Goal: Task Accomplishment & Management: Use online tool/utility

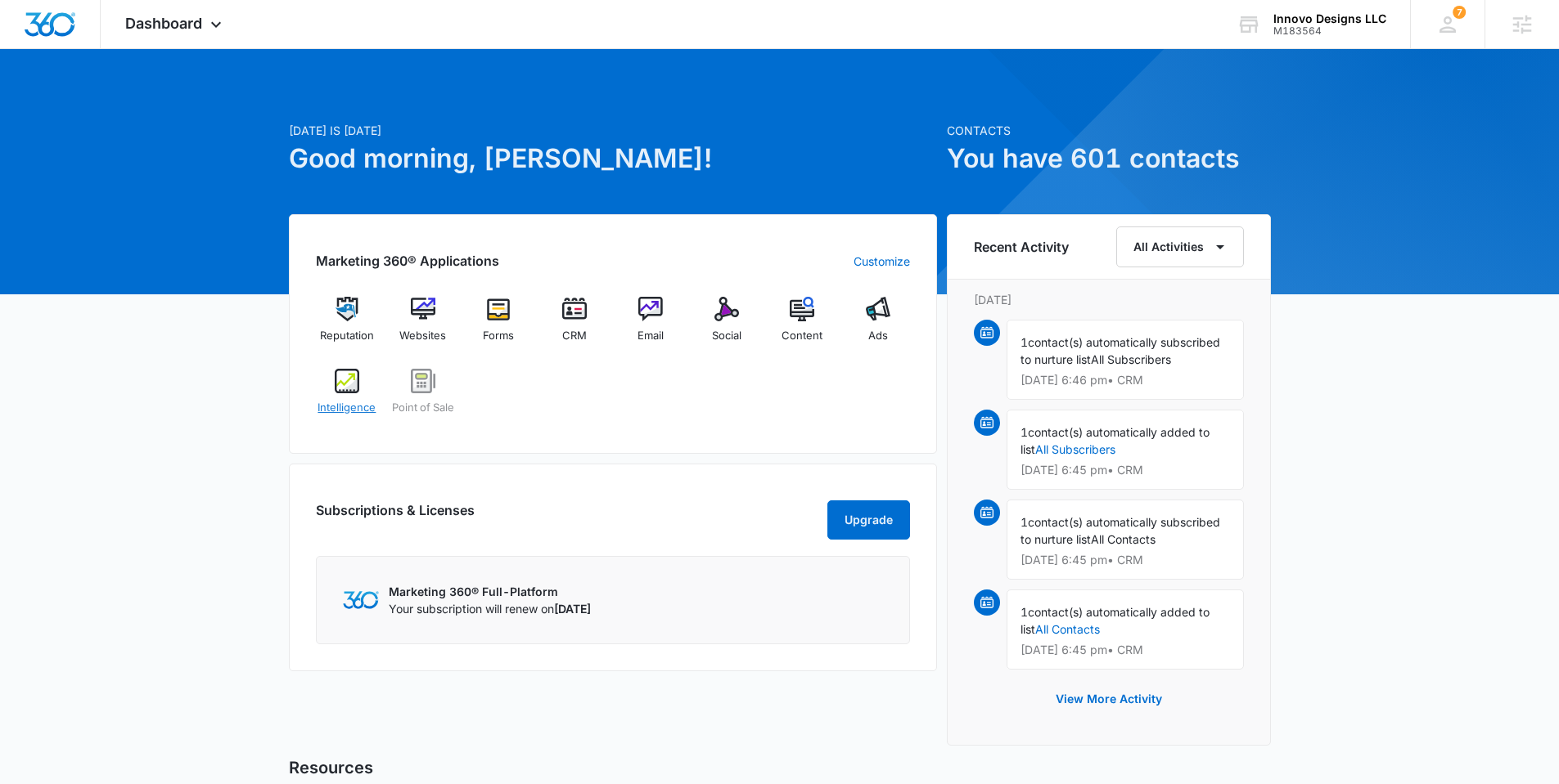
click at [349, 394] on div "Intelligence" at bounding box center [347, 398] width 63 height 59
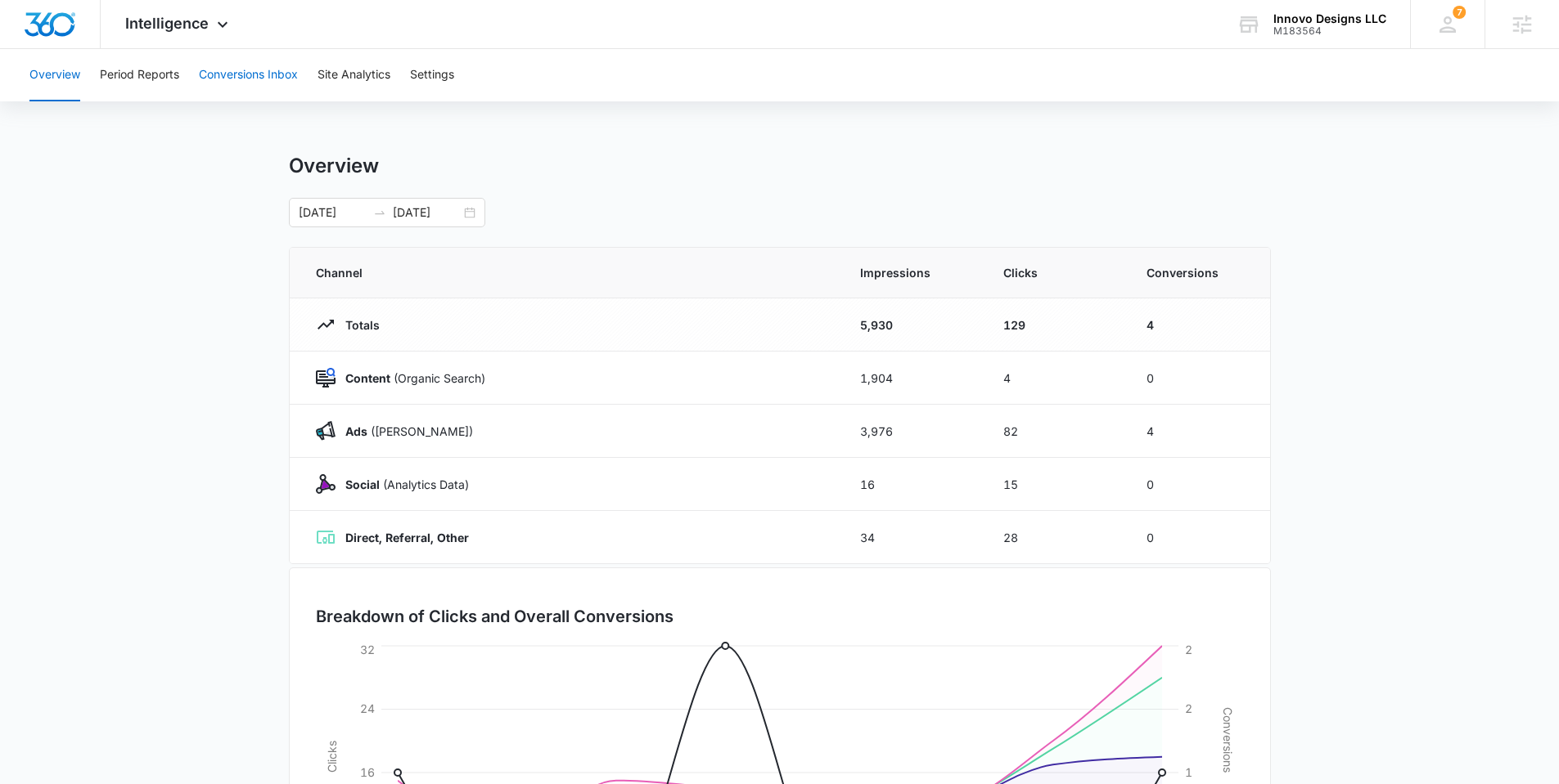
click at [237, 81] on button "Conversions Inbox" at bounding box center [248, 75] width 99 height 52
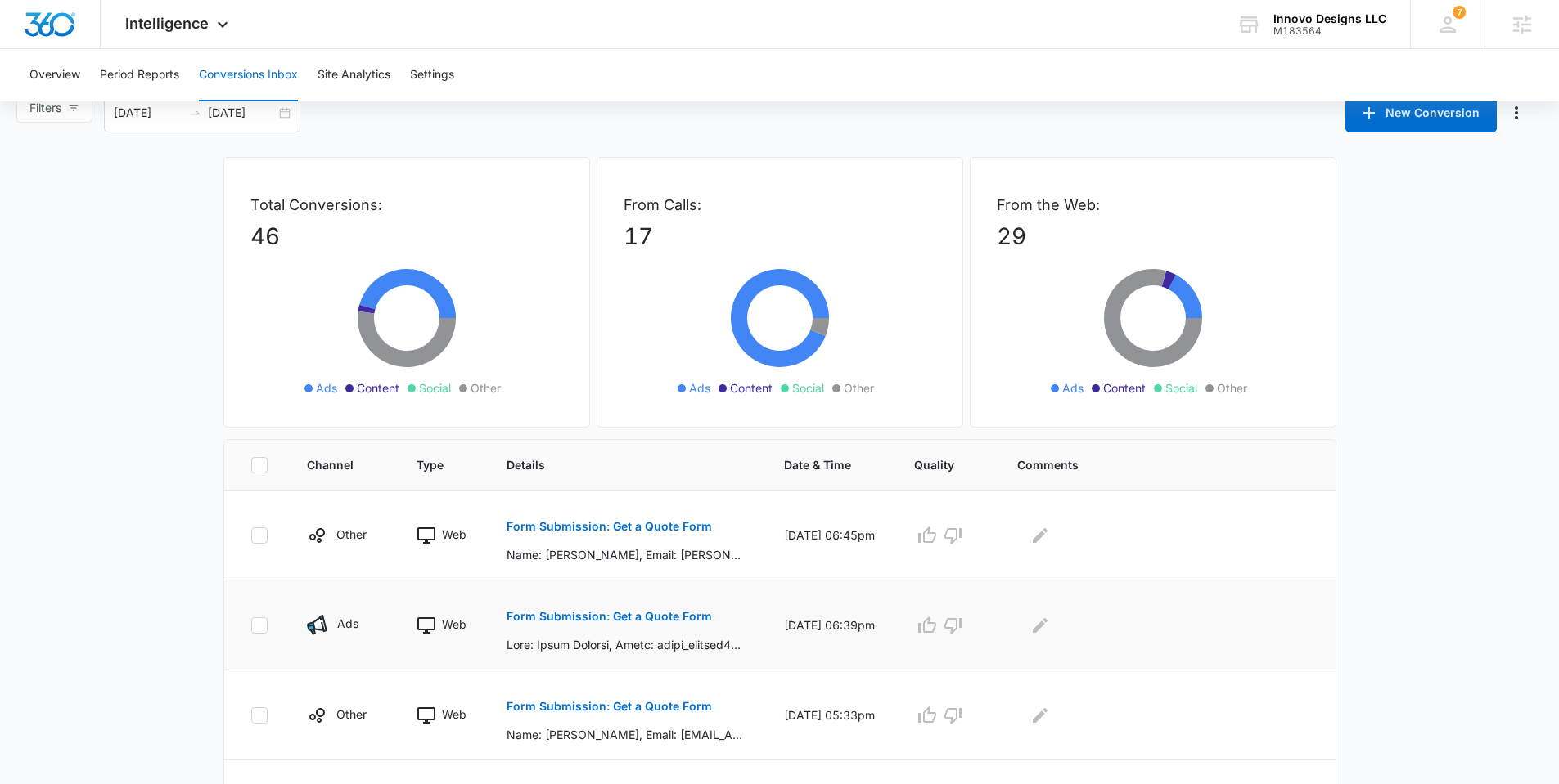
scroll to position [27, 0]
click at [610, 616] on p "Form Submission: Get a Quote Form" at bounding box center [608, 615] width 205 height 12
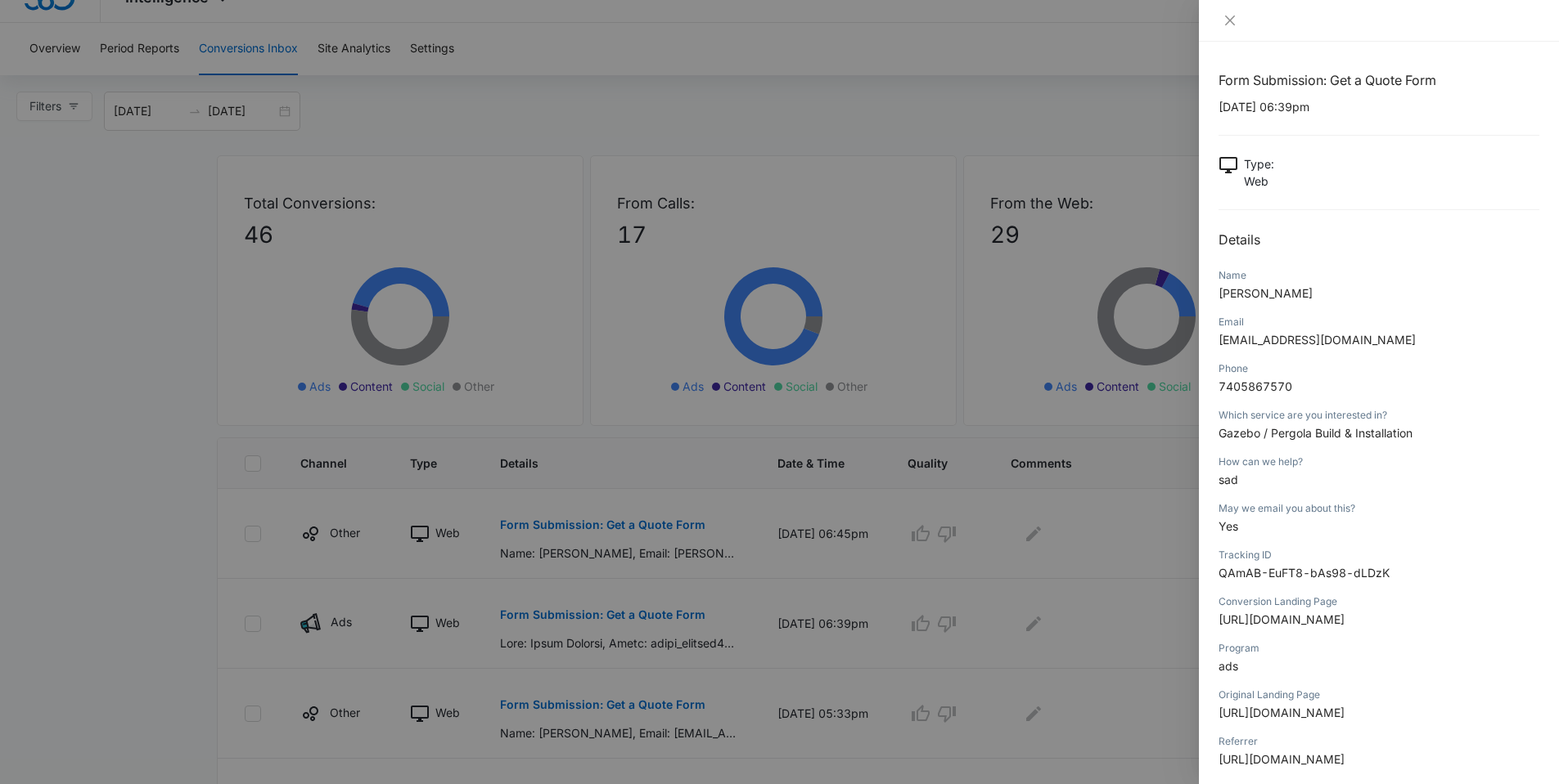
click at [154, 533] on div at bounding box center [780, 392] width 1559 height 784
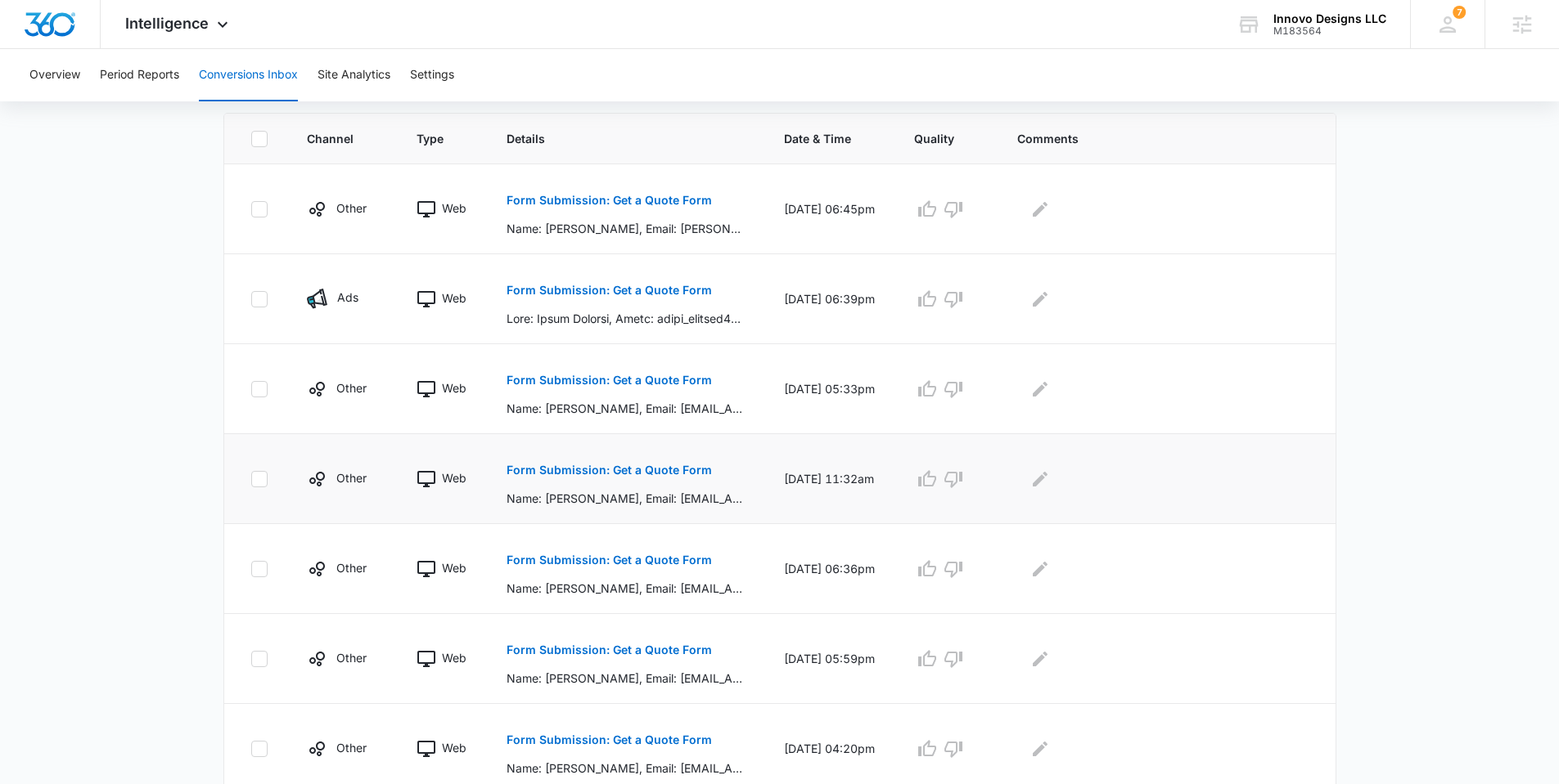
scroll to position [352, 0]
click at [963, 307] on icon "button" at bounding box center [953, 299] width 20 height 20
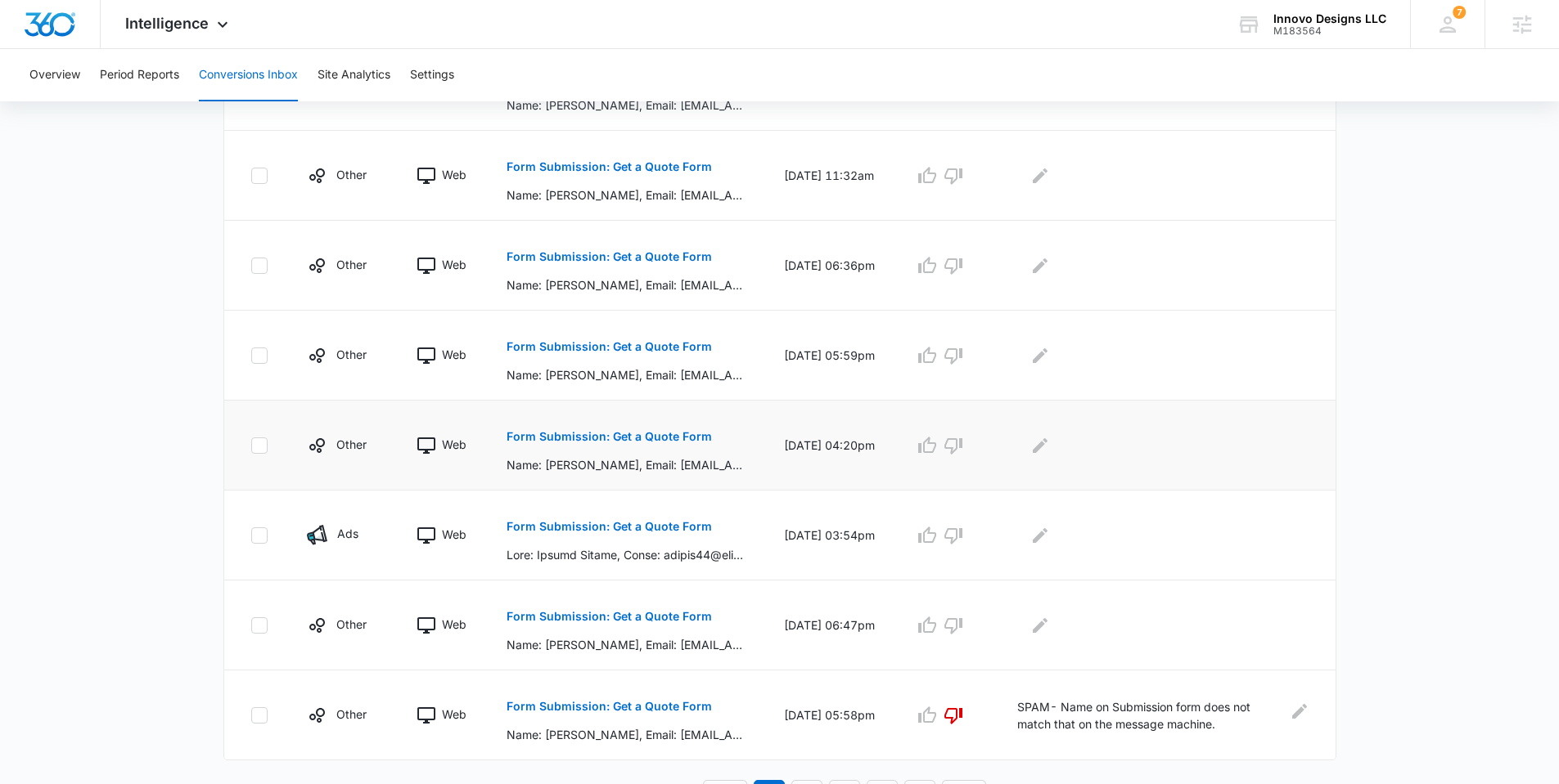
scroll to position [681, 0]
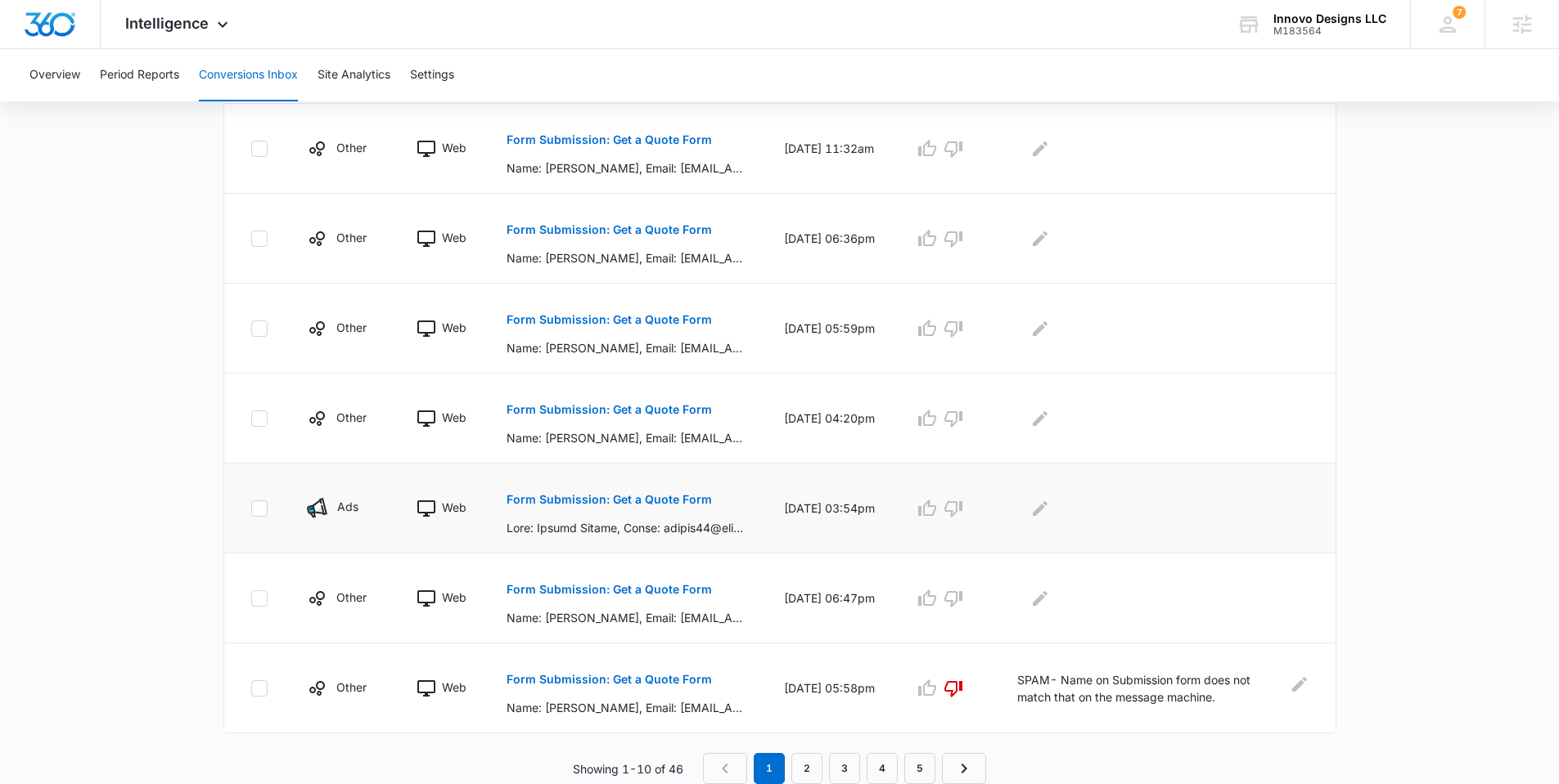
click at [635, 505] on button "Form Submission: Get a Quote Form" at bounding box center [608, 500] width 205 height 39
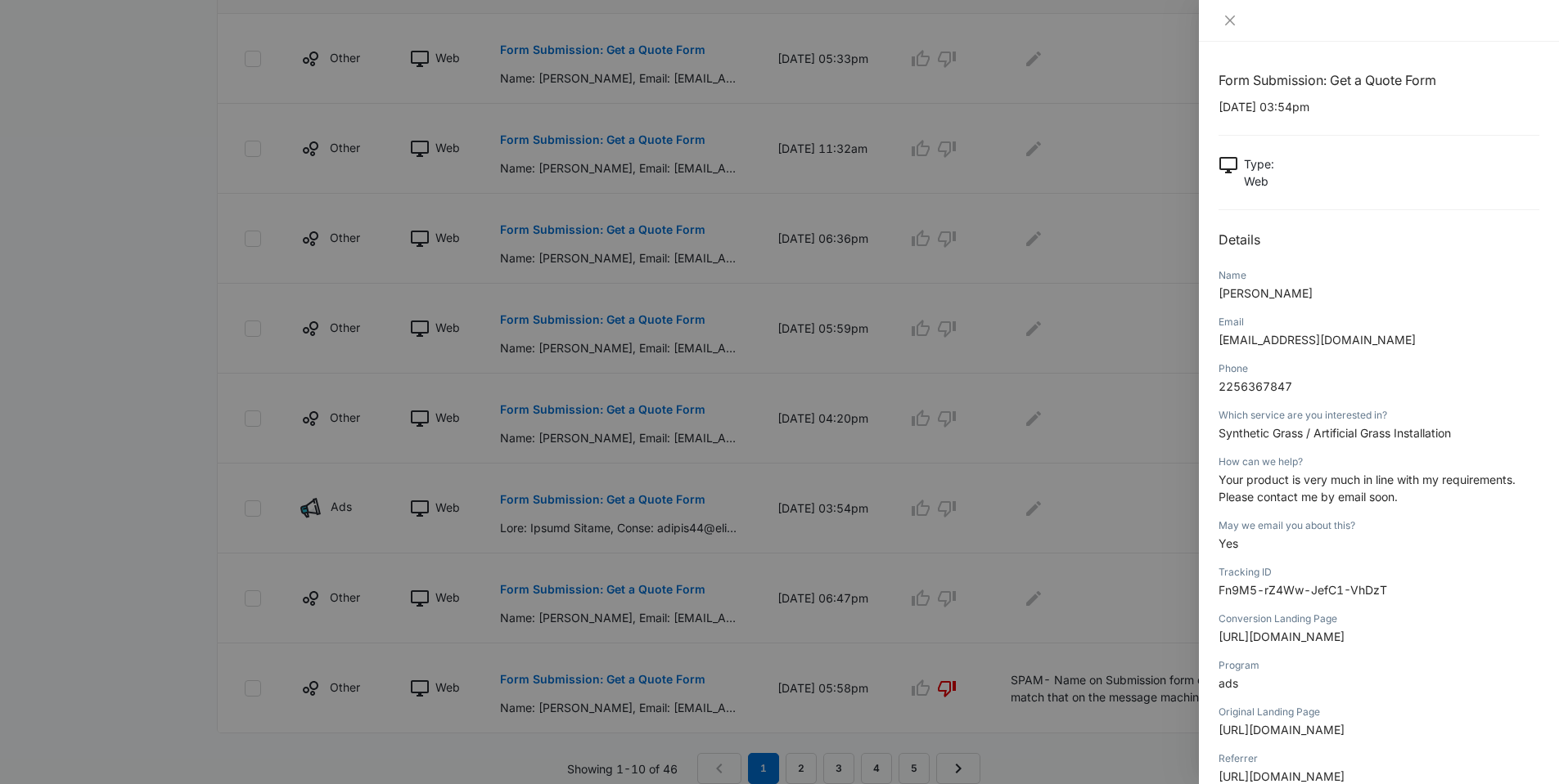
click at [211, 547] on div at bounding box center [780, 392] width 1559 height 784
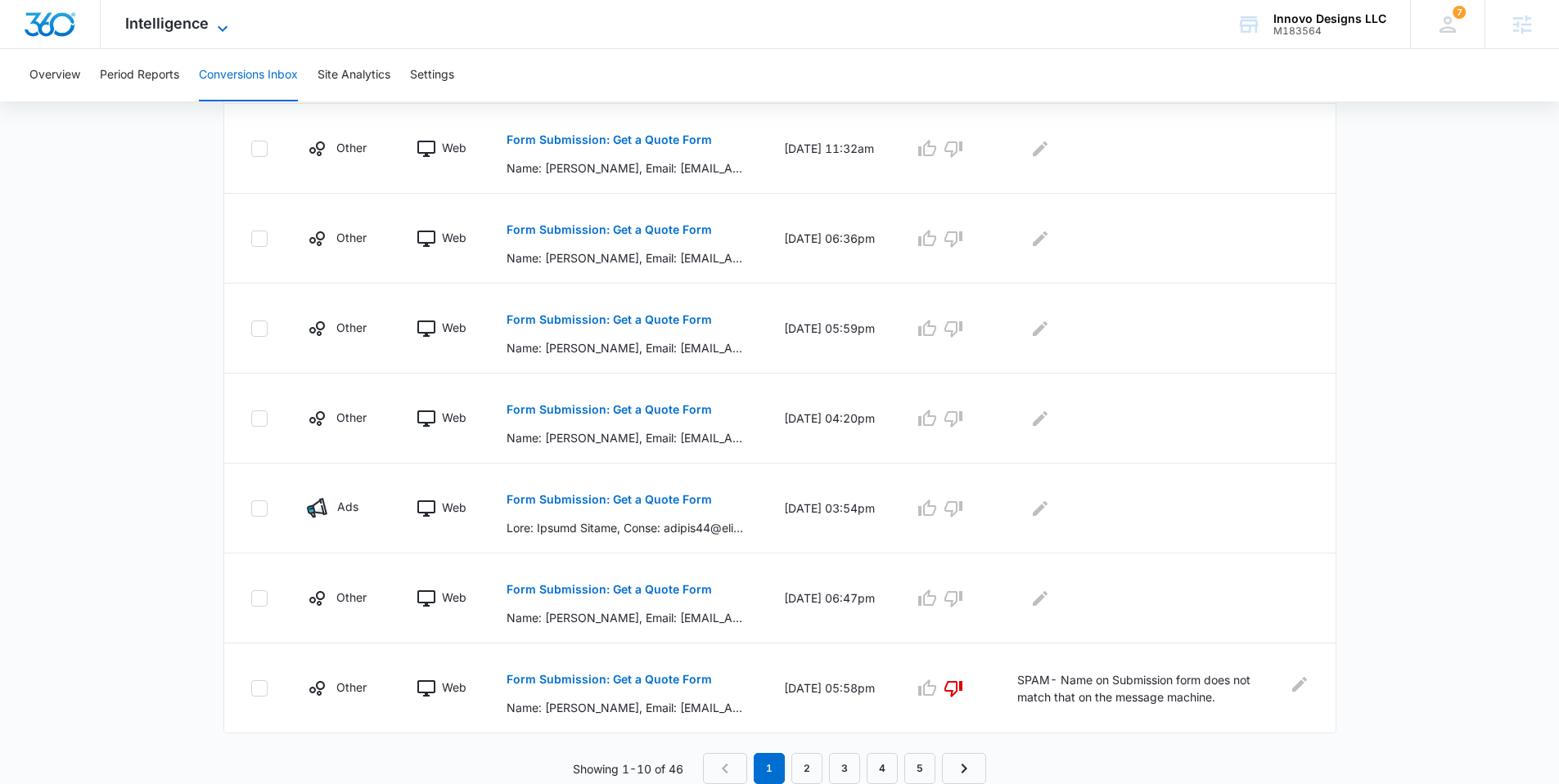
click at [161, 31] on span "Intelligence" at bounding box center [166, 23] width 84 height 17
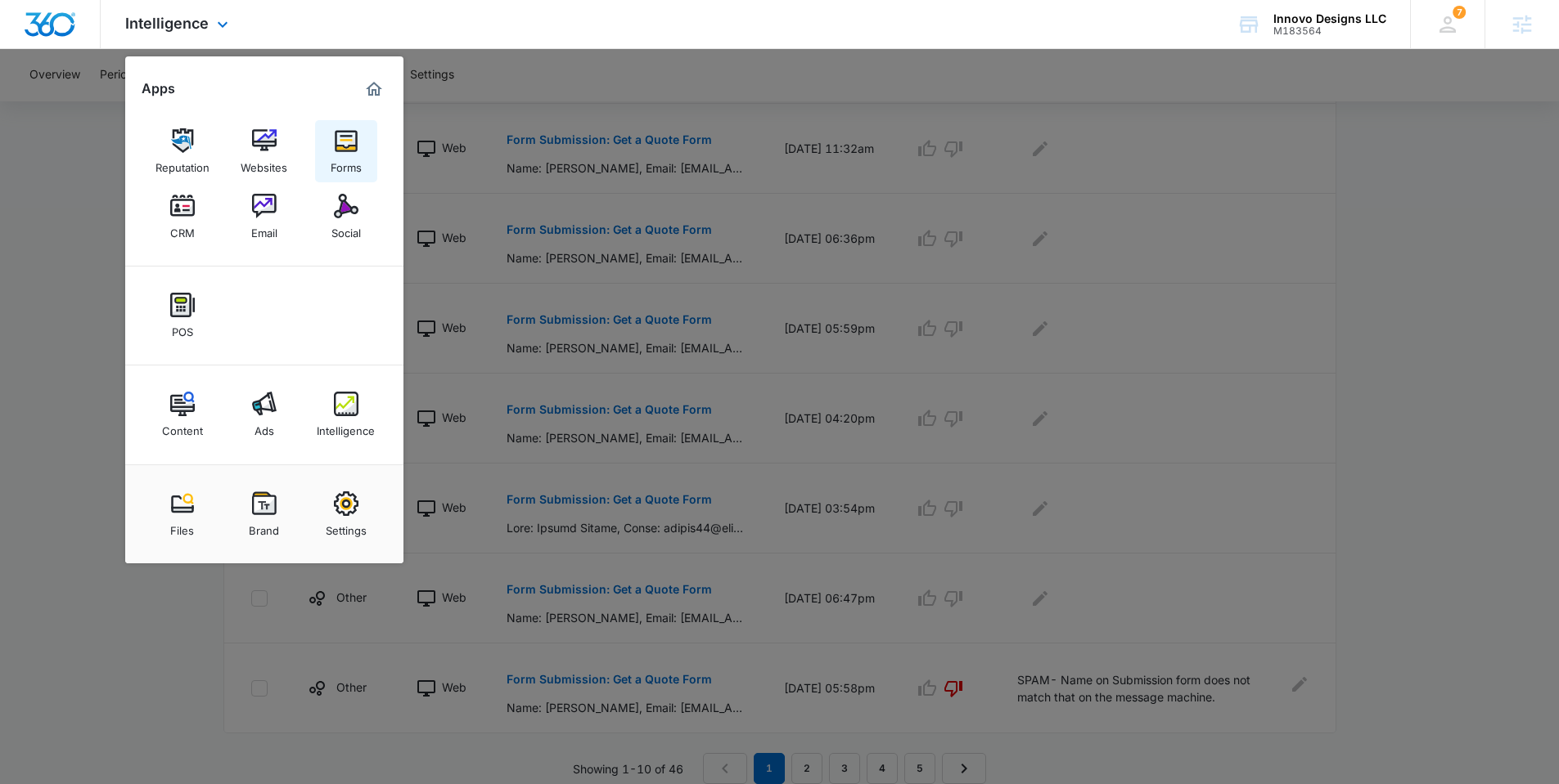
click at [362, 156] on link "Forms" at bounding box center [345, 150] width 62 height 62
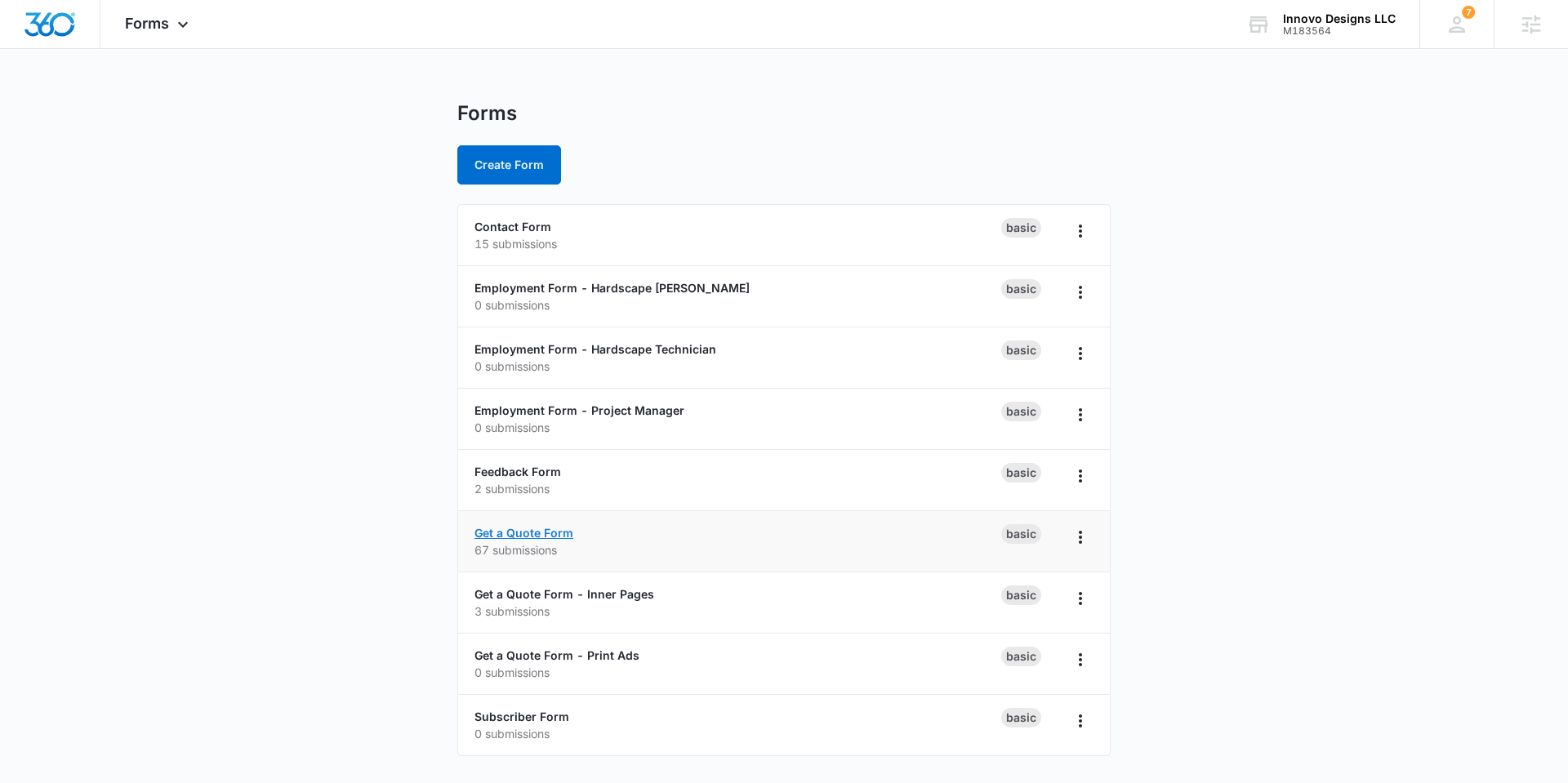
click at [527, 536] on link "Get a Quote Form" at bounding box center [524, 533] width 99 height 14
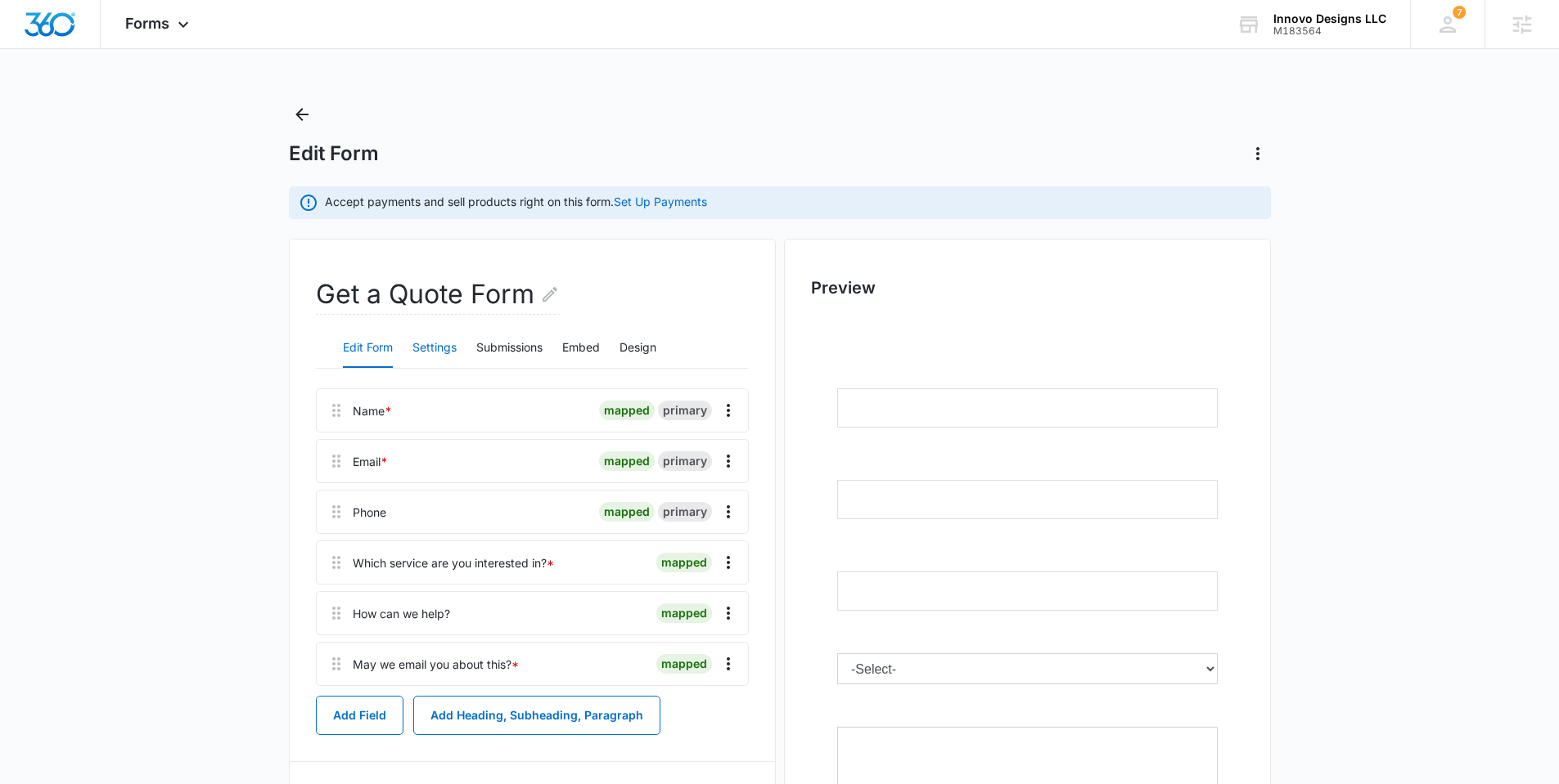
click at [453, 354] on button "Settings" at bounding box center [434, 349] width 44 height 39
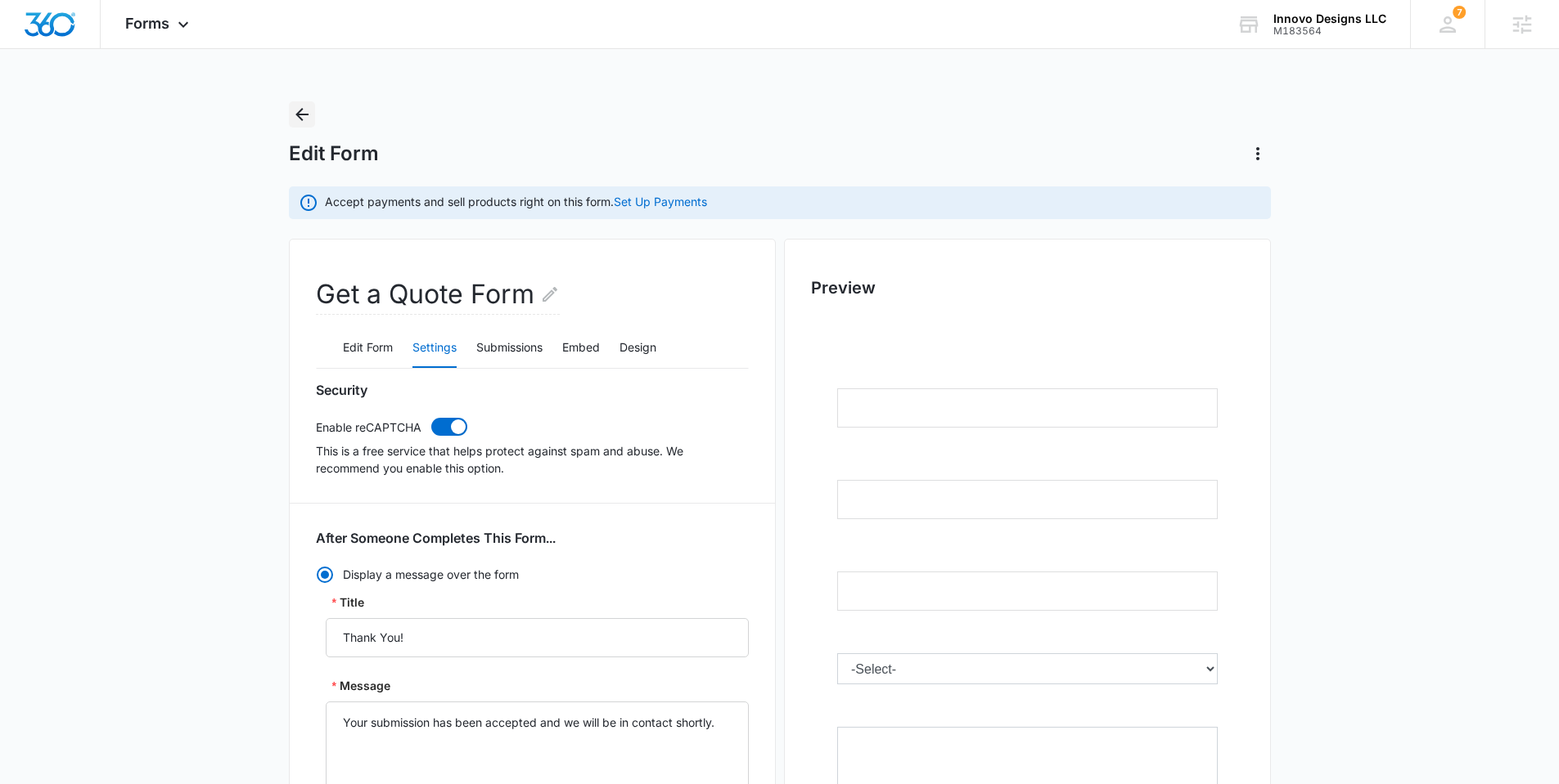
click at [308, 114] on icon "Back" at bounding box center [302, 114] width 13 height 13
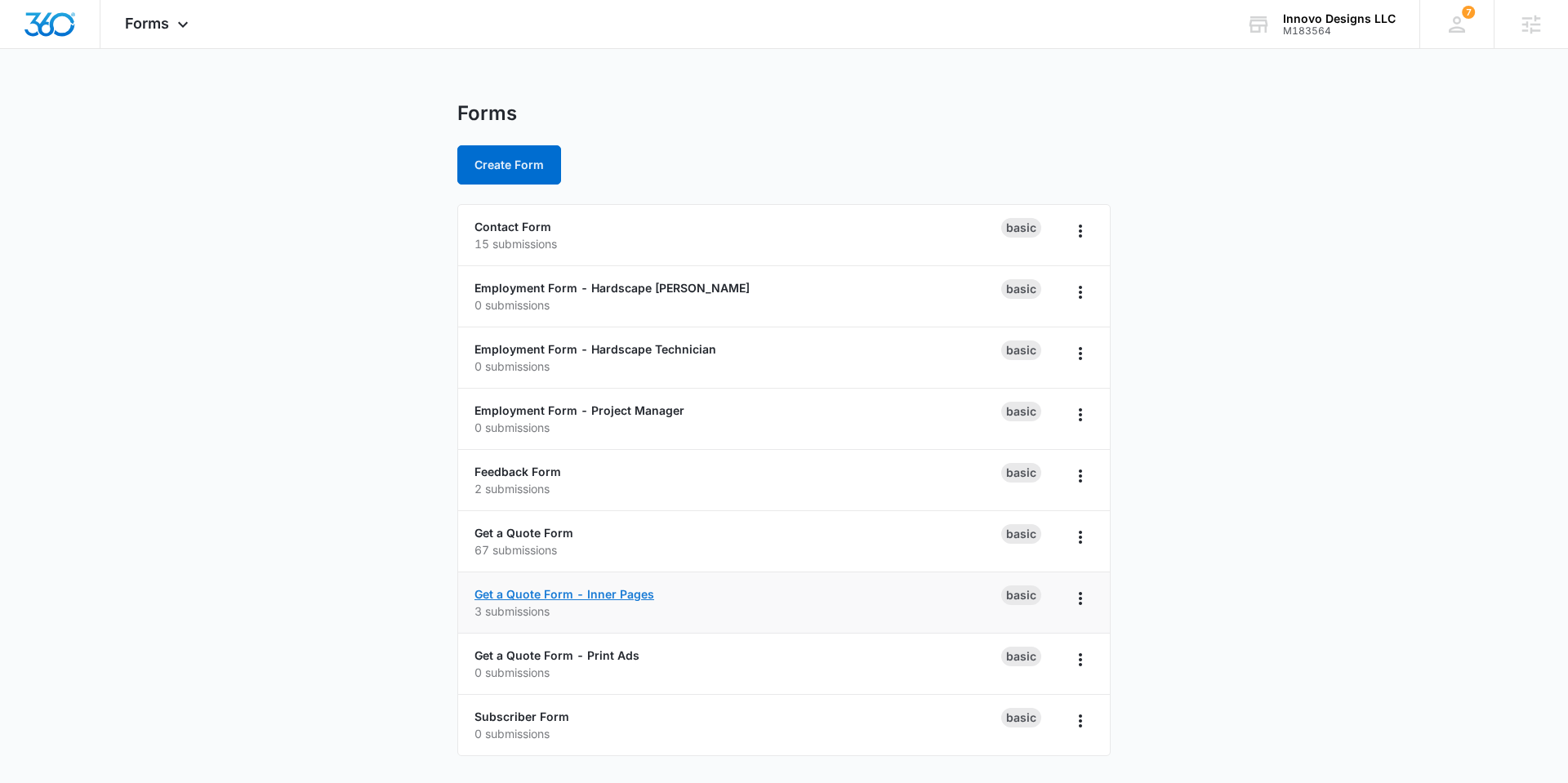
click at [504, 597] on link "Get a Quote Form - Inner Pages" at bounding box center [564, 595] width 180 height 14
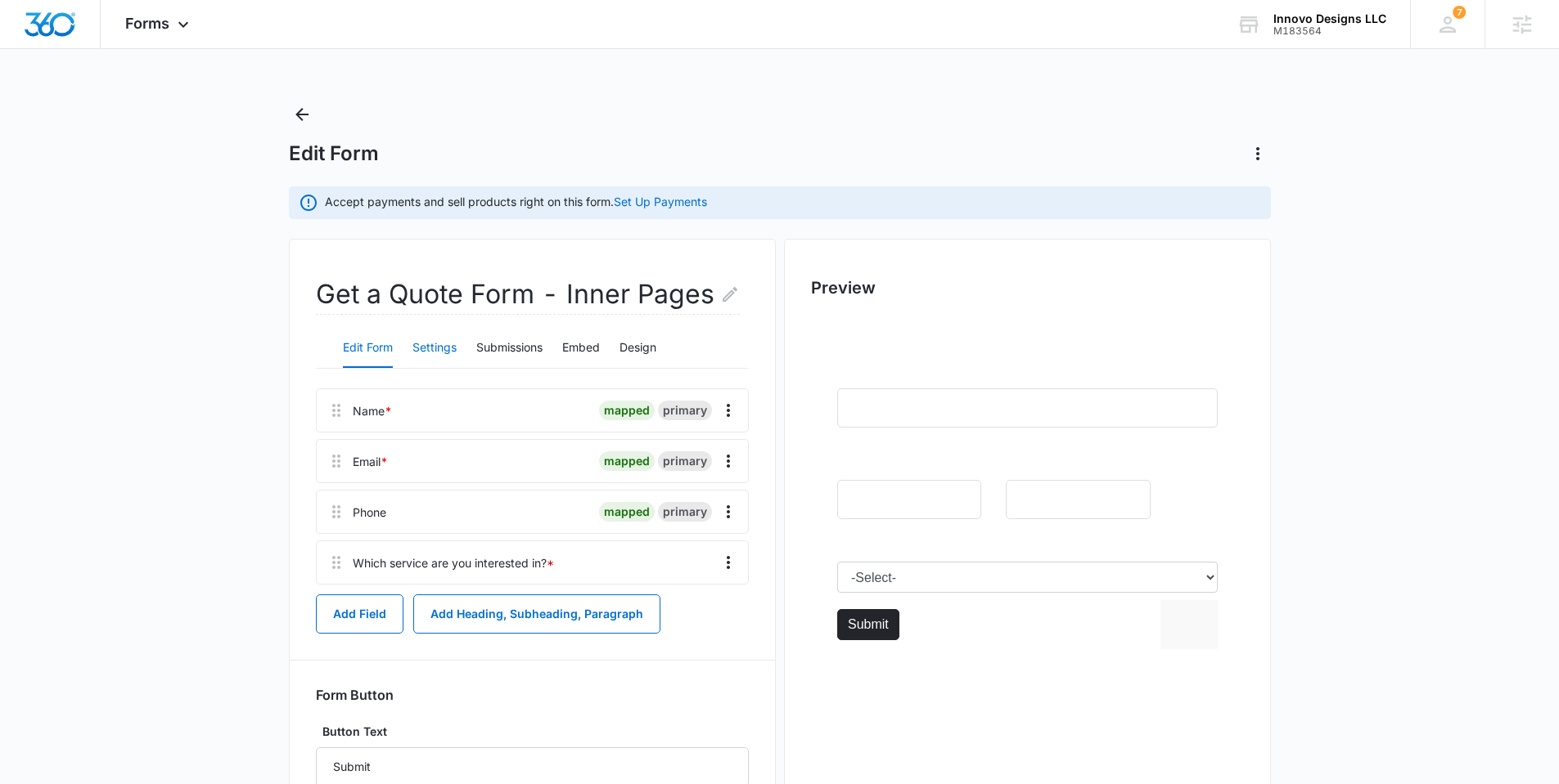
click at [435, 346] on button "Settings" at bounding box center [434, 349] width 44 height 39
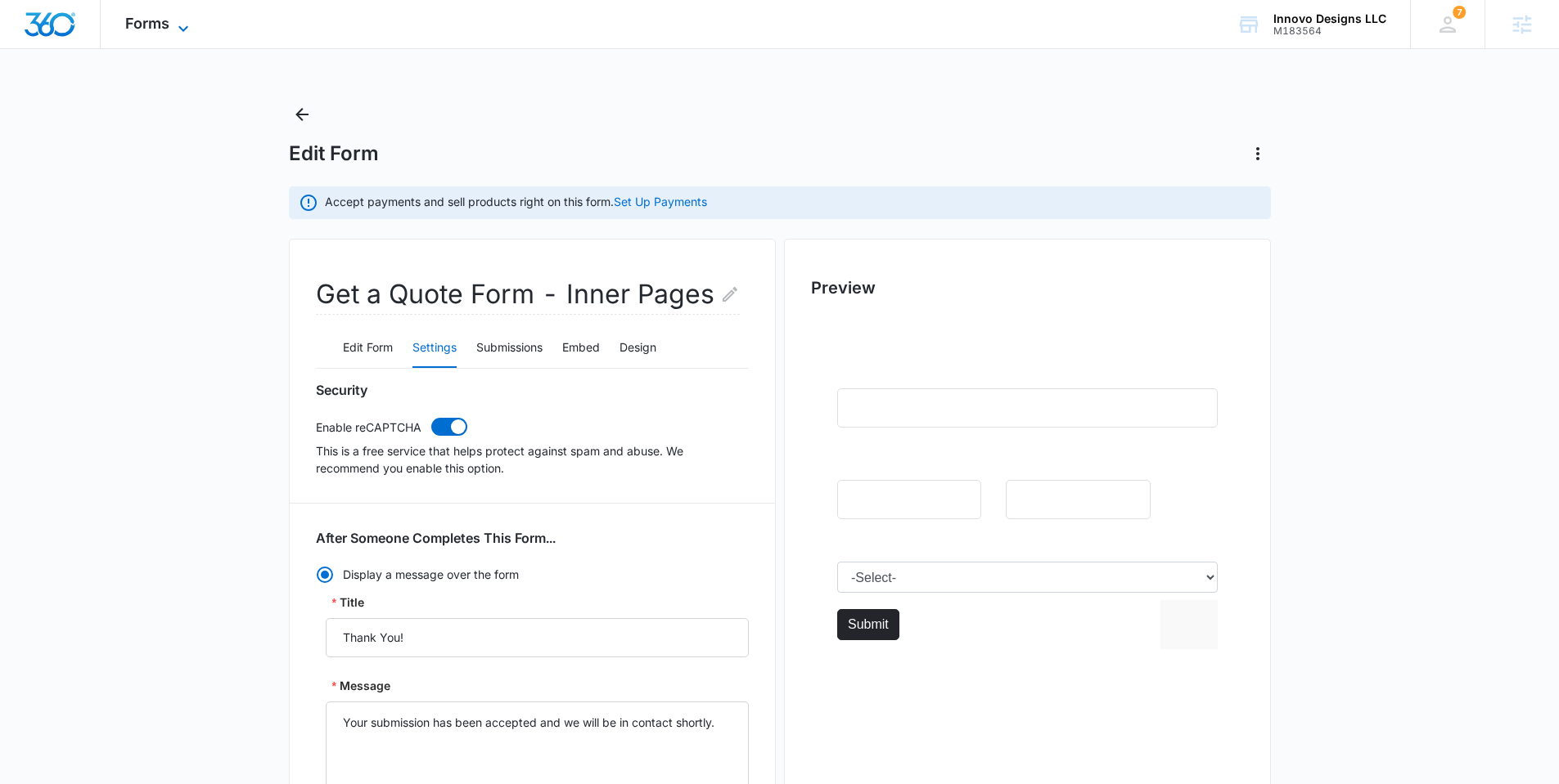
click at [143, 28] on span "Forms" at bounding box center [146, 23] width 44 height 17
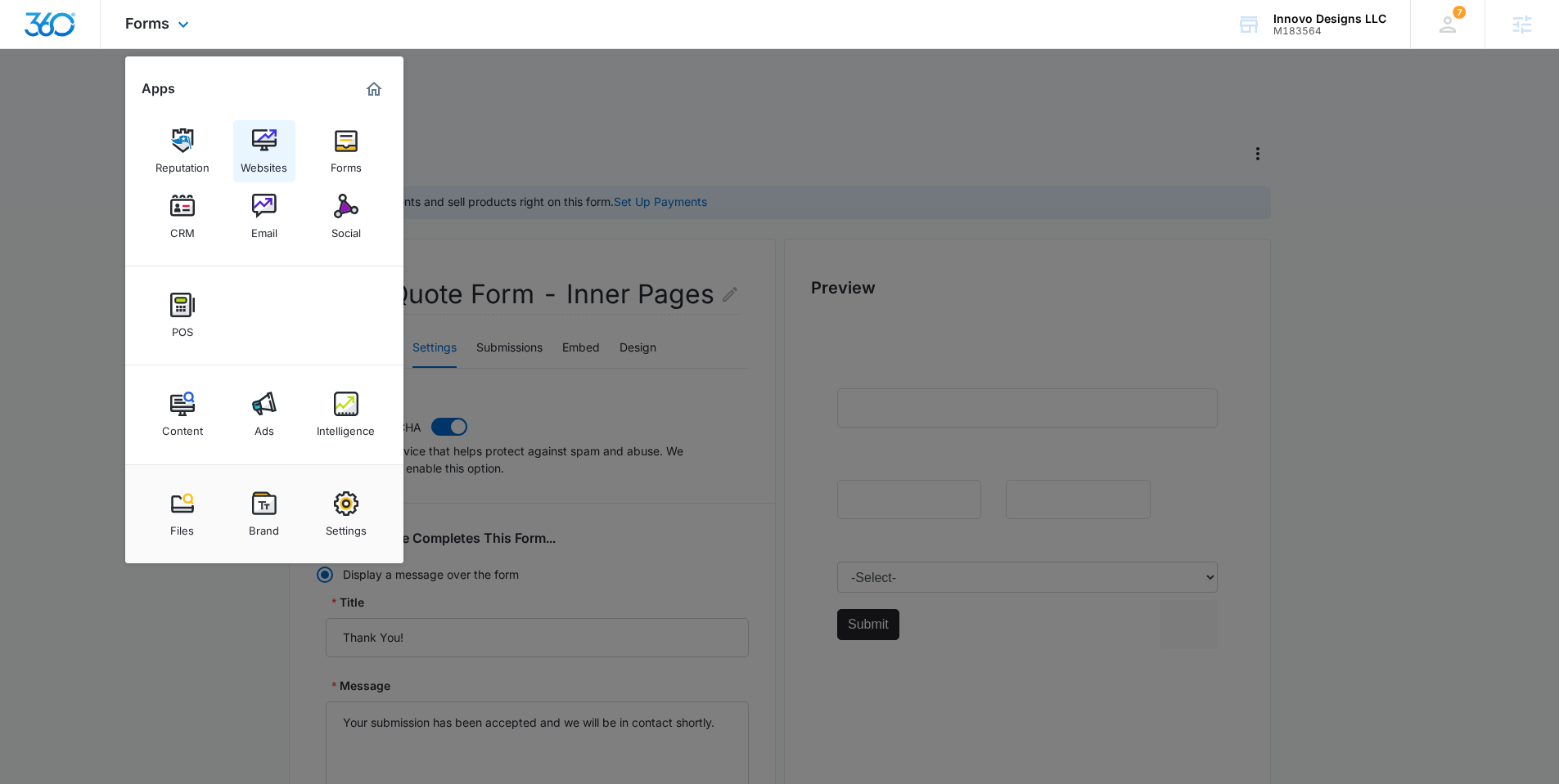
click at [250, 162] on div "Websites" at bounding box center [263, 164] width 46 height 22
